Goal: Task Accomplishment & Management: Complete application form

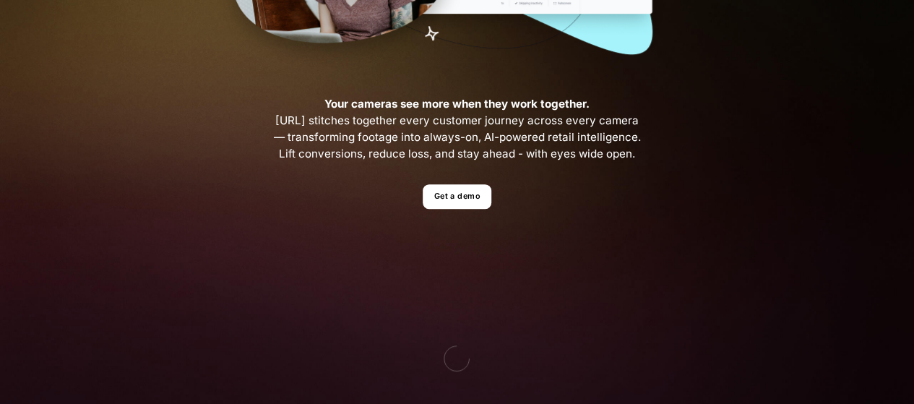
scroll to position [414, 0]
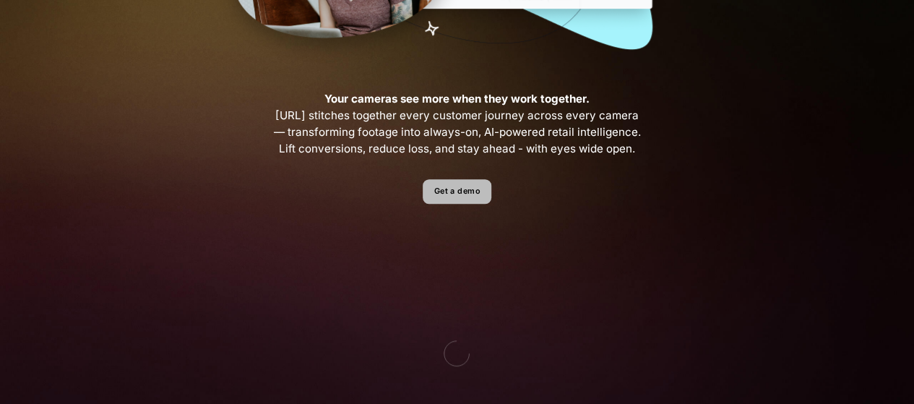
click at [469, 195] on link "Get a demo" at bounding box center [456, 191] width 69 height 25
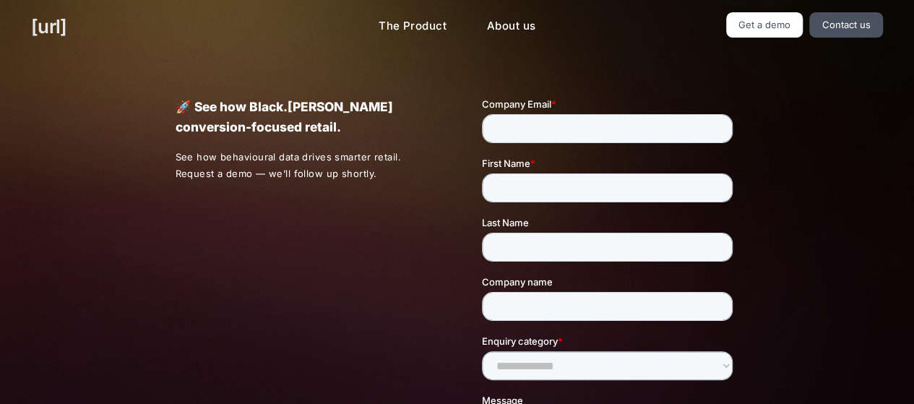
click at [58, 27] on link "[URL]" at bounding box center [48, 26] width 35 height 28
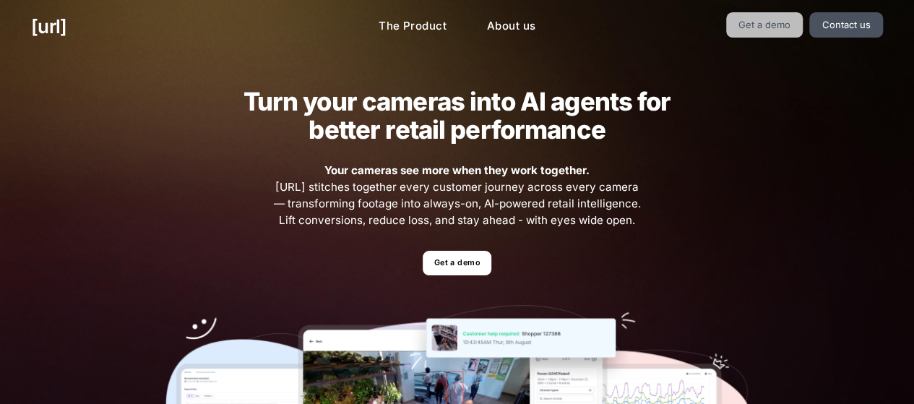
click at [785, 25] on link "Get a demo" at bounding box center [764, 24] width 77 height 25
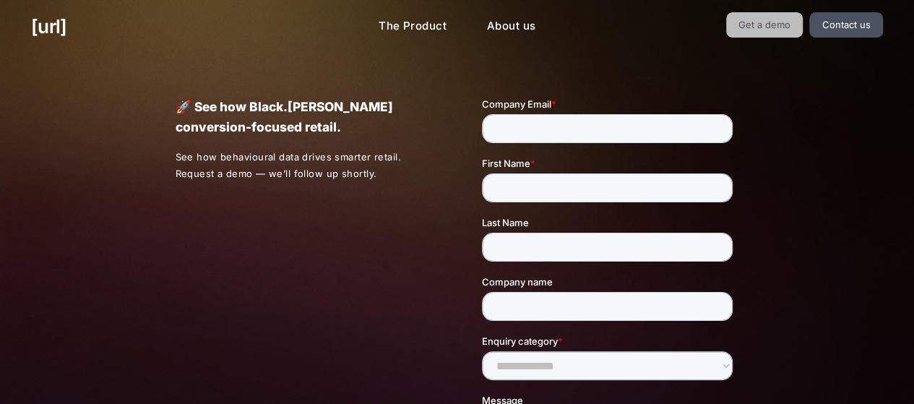
click at [789, 35] on link "Get a demo" at bounding box center [764, 24] width 77 height 25
